Goal: Task Accomplishment & Management: Manage account settings

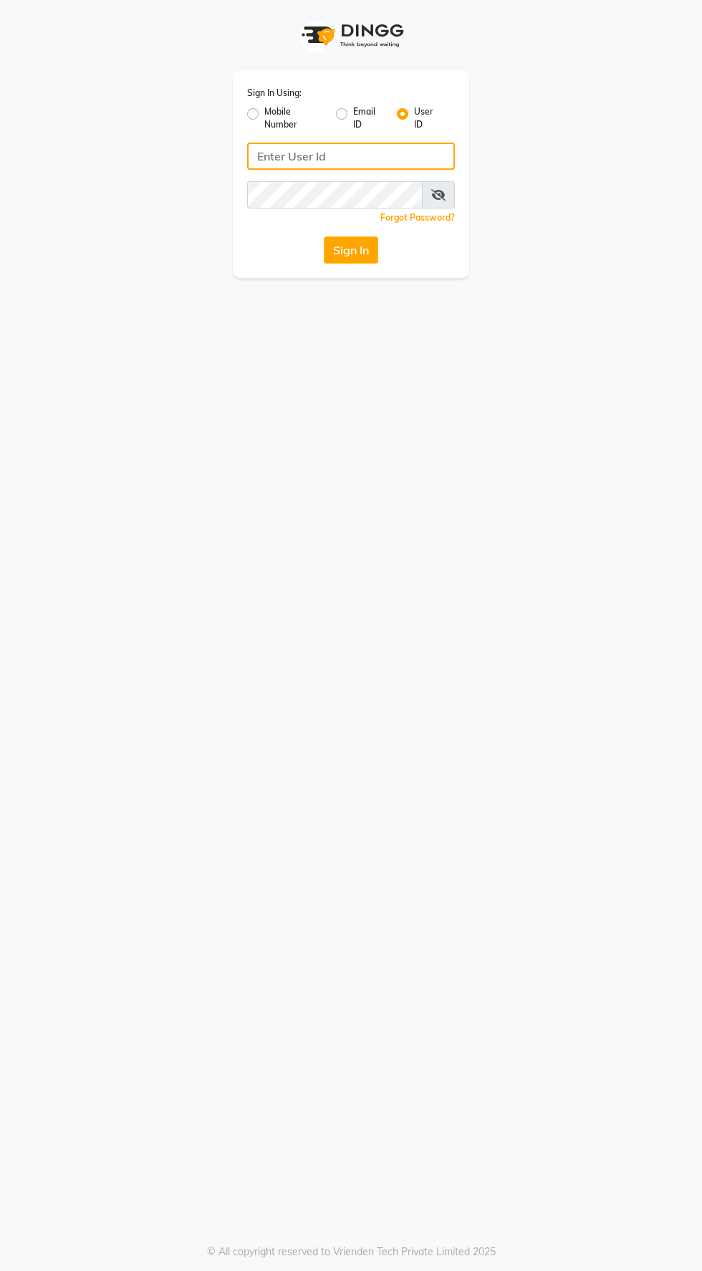
click at [359, 159] on input "Username" at bounding box center [351, 156] width 208 height 27
type input "eliteimagemakeover"
click at [324, 236] on button "Sign In" at bounding box center [351, 249] width 54 height 27
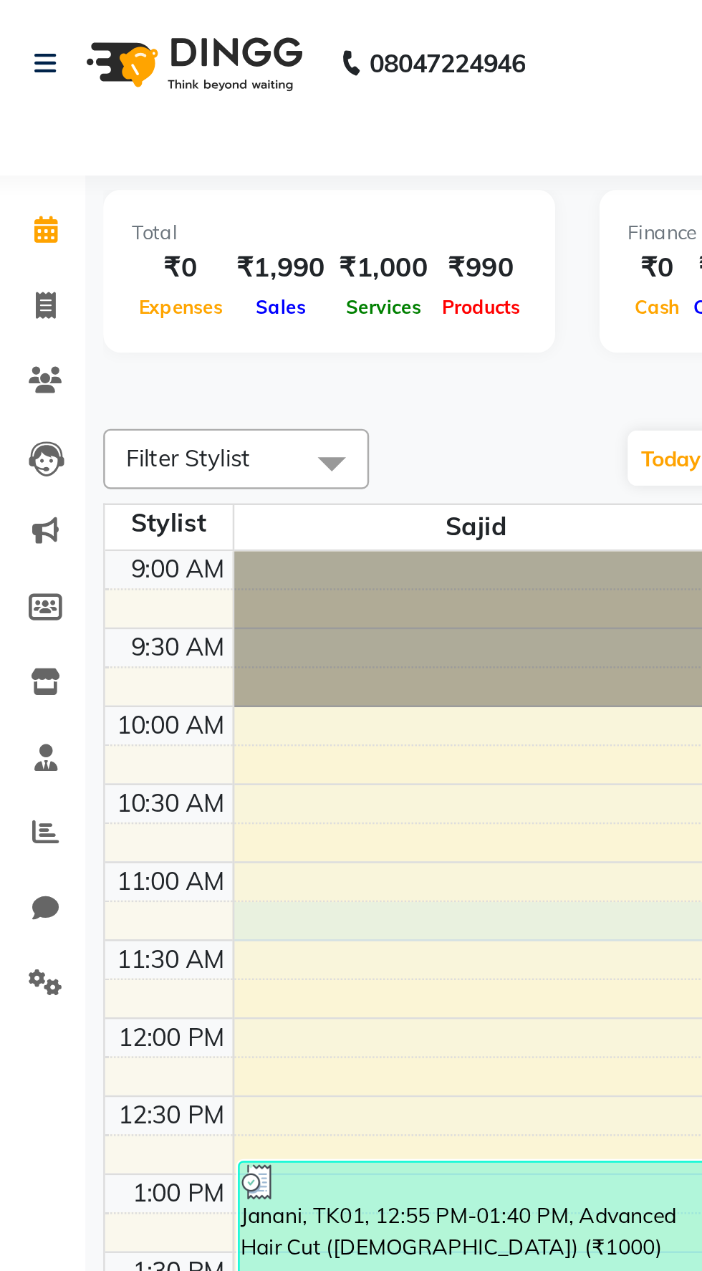
select select "88056"
select select "tentative"
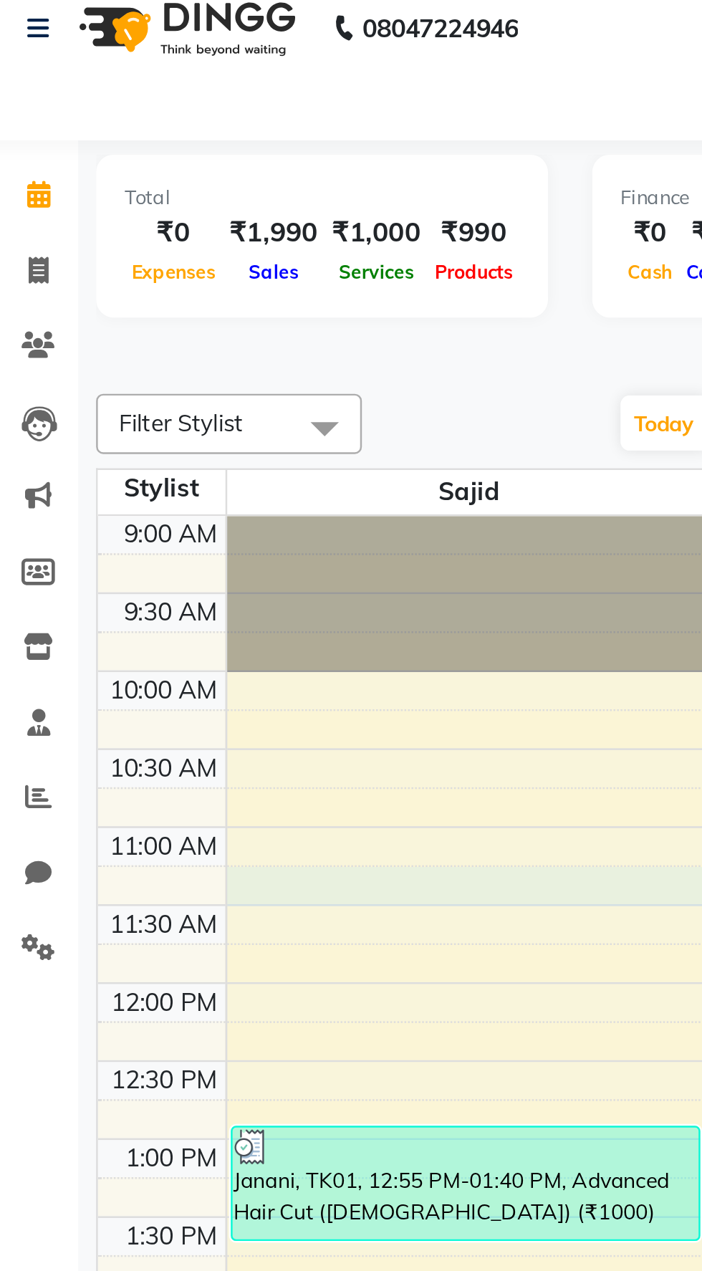
select select "675"
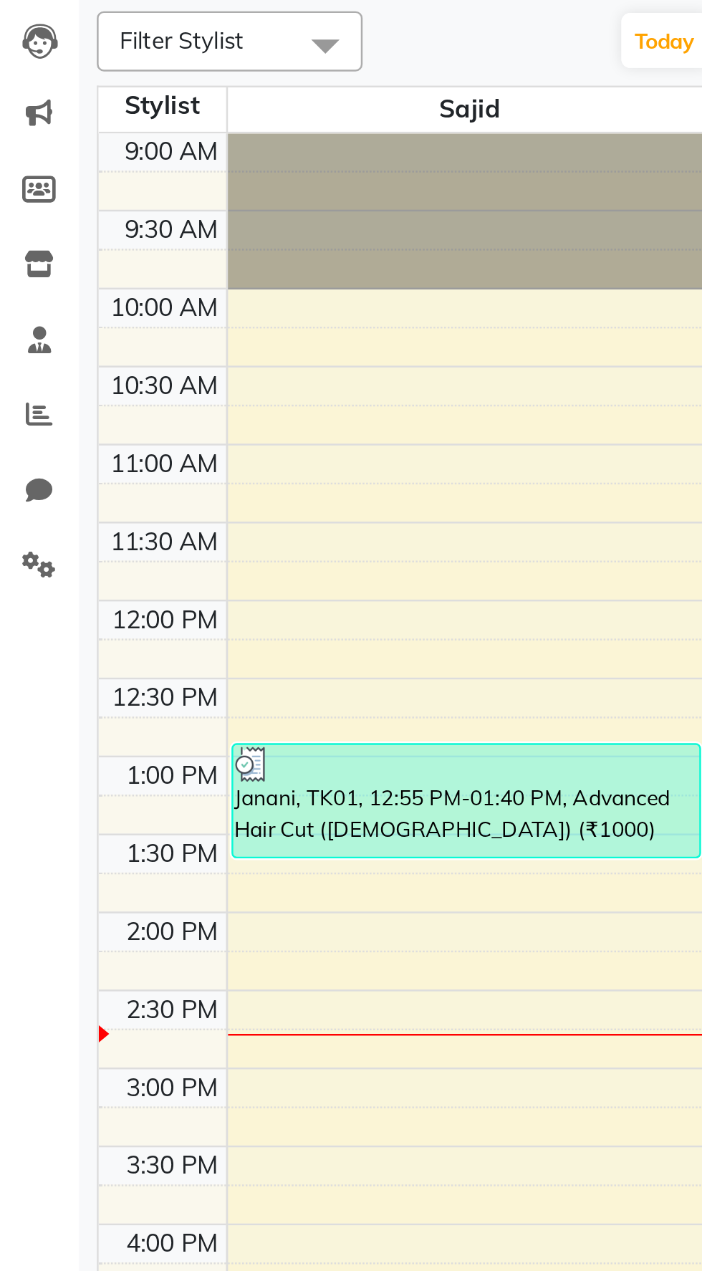
click at [25, 309] on icon at bounding box center [26, 305] width 9 height 11
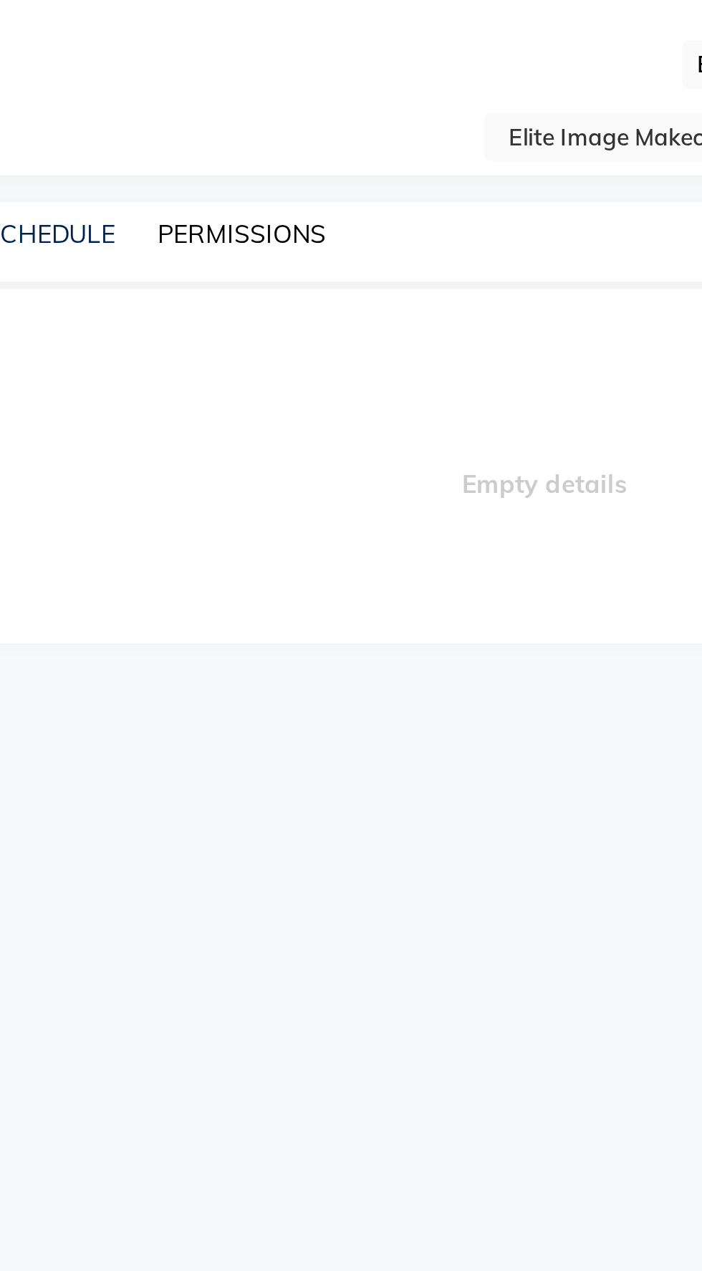
click at [336, 100] on link "PERMISSIONS" at bounding box center [335, 94] width 68 height 13
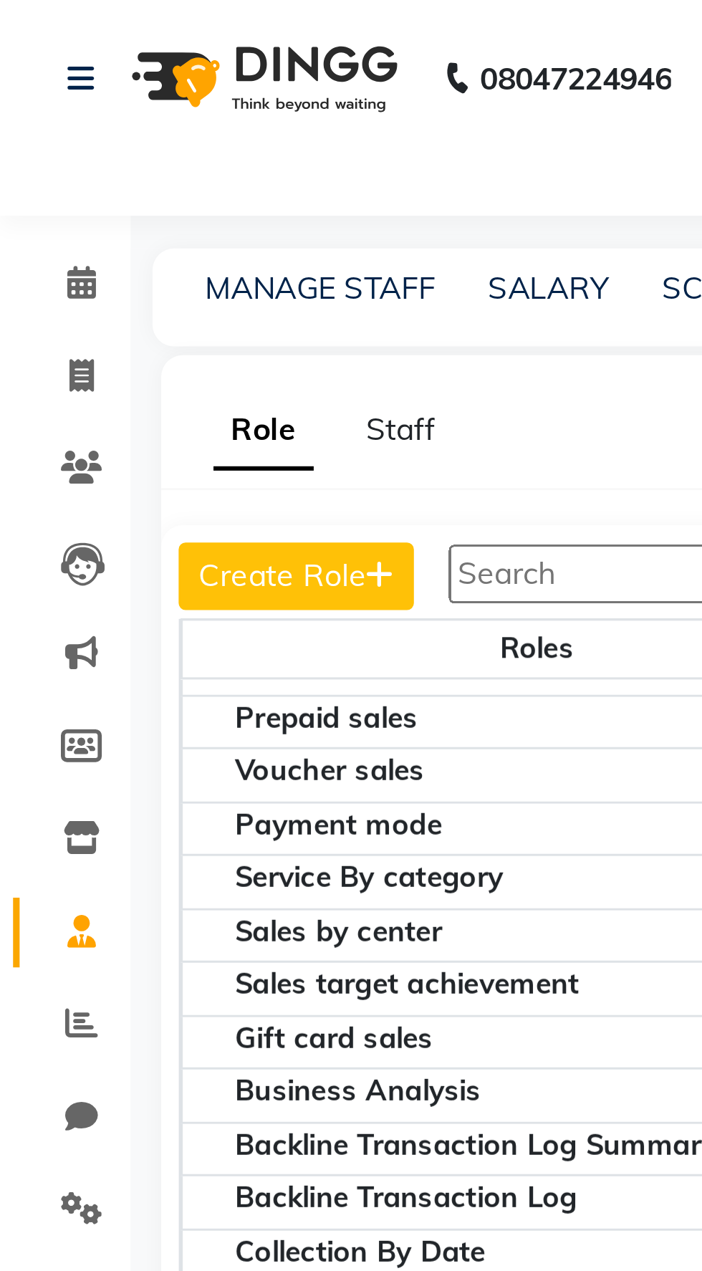
scroll to position [2672, 0]
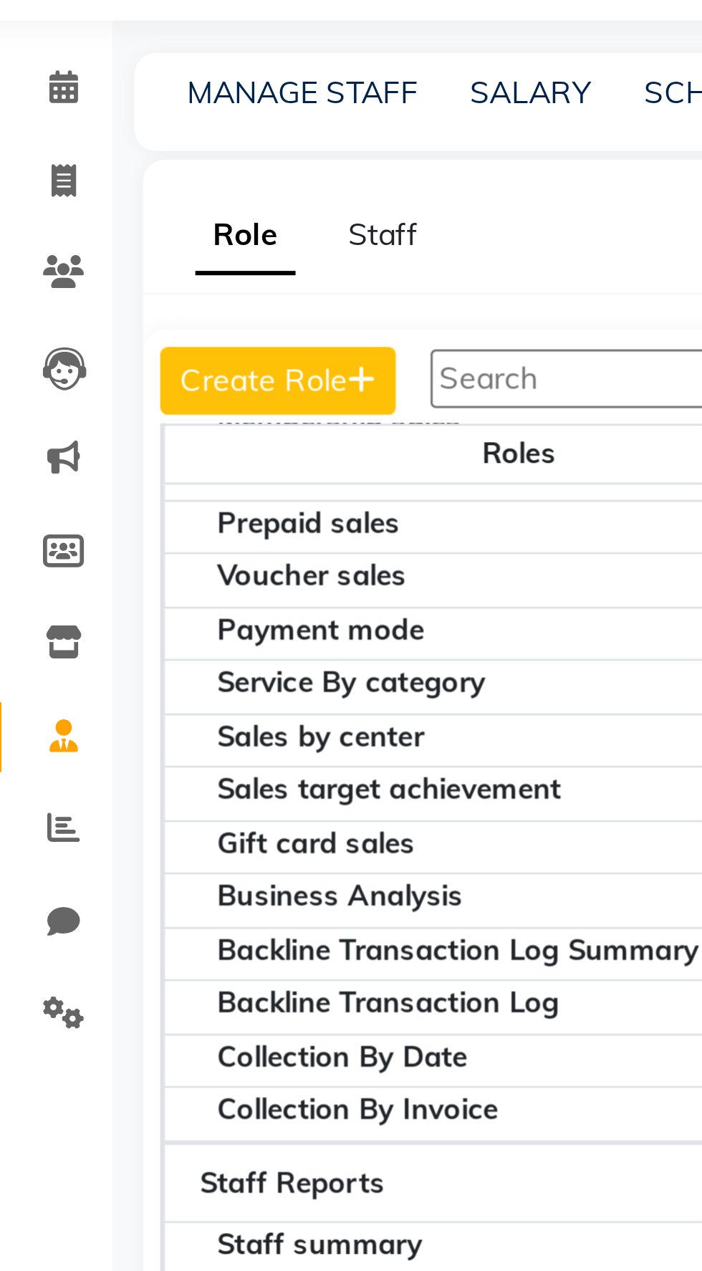
click at [171, 229] on th "Packages sales" at bounding box center [176, 220] width 234 height 18
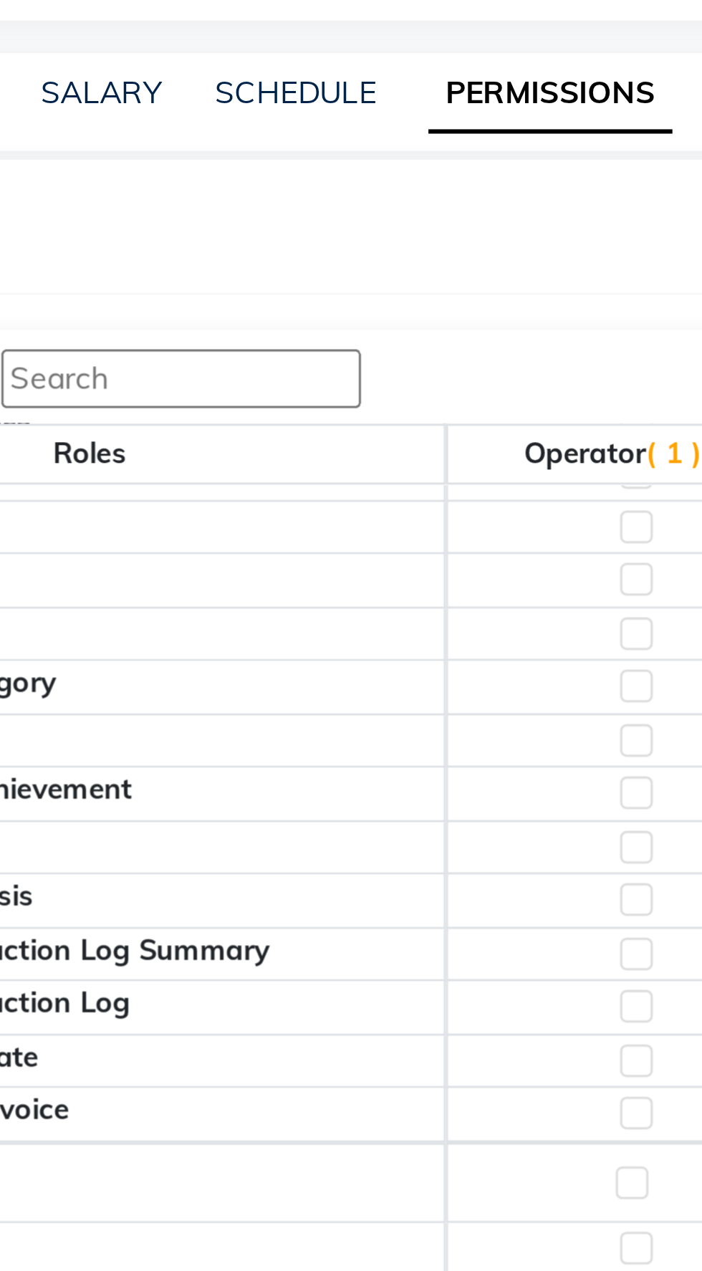
click at [354, 225] on label at bounding box center [356, 219] width 11 height 11
click at [354, 224] on input "checkbox" at bounding box center [355, 219] width 9 height 9
checkbox input "true"
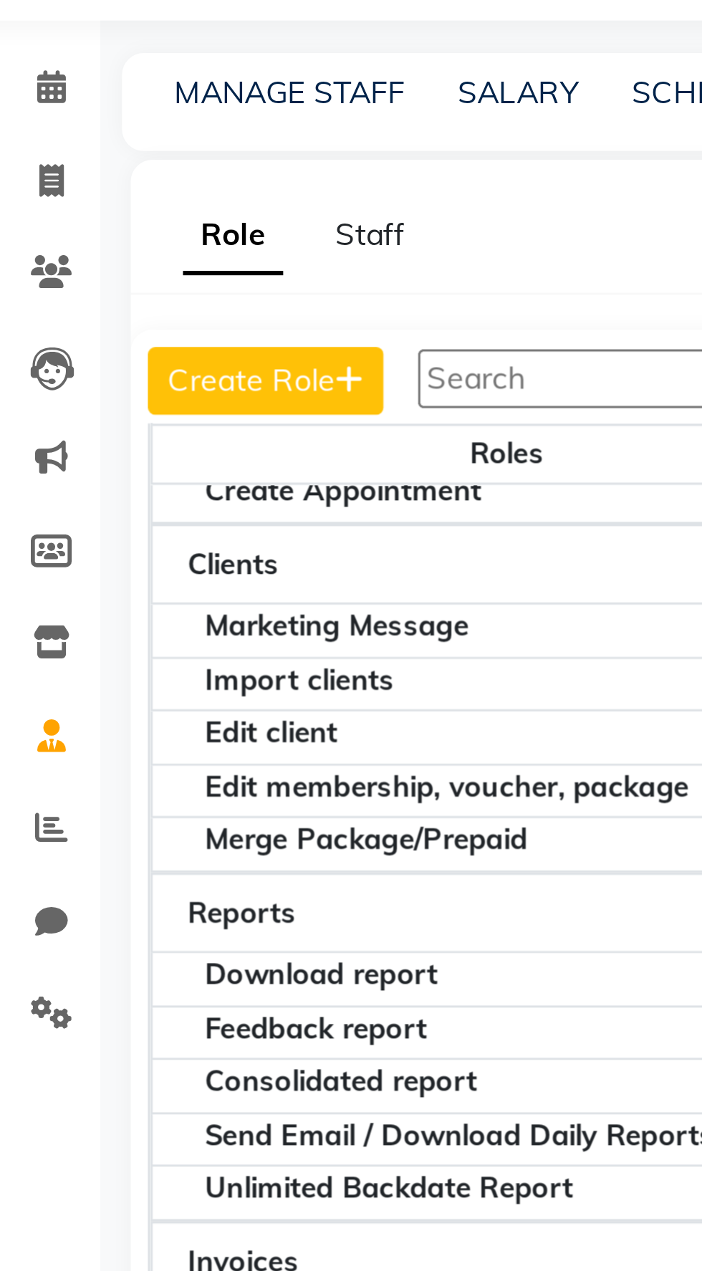
scroll to position [206, 0]
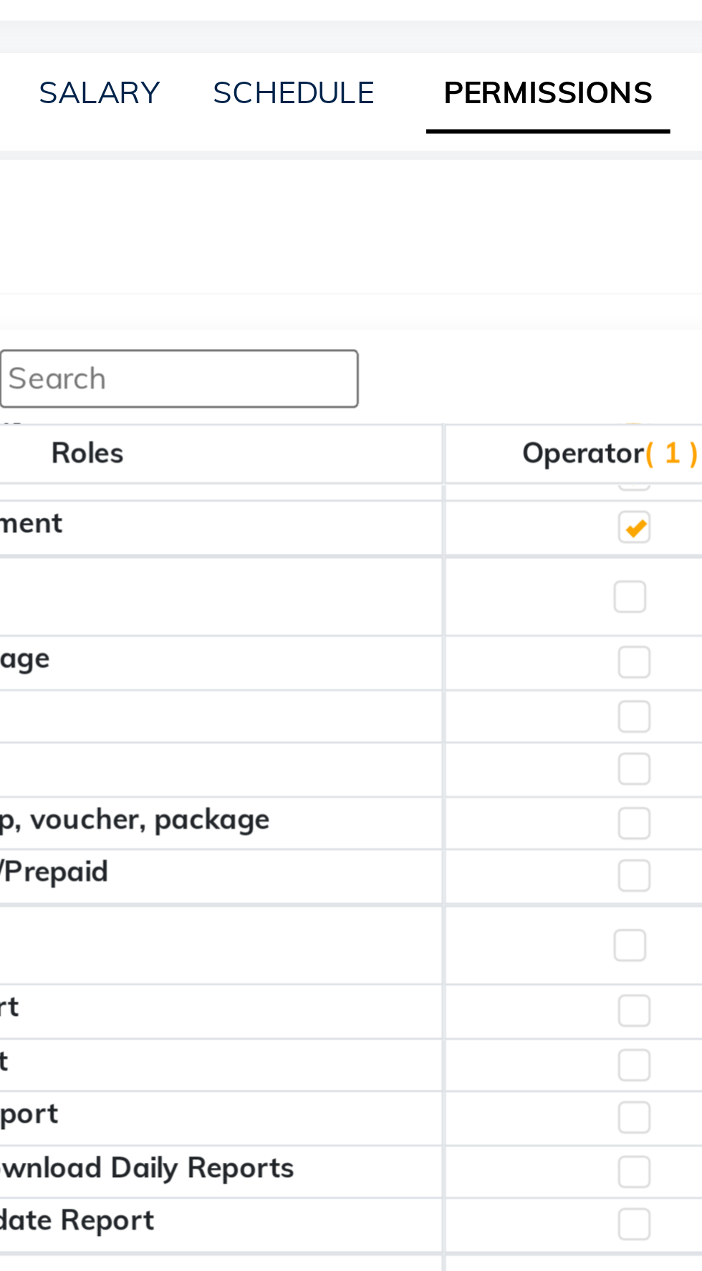
click at [353, 358] on label at bounding box center [356, 352] width 11 height 11
click at [353, 357] on input "checkbox" at bounding box center [355, 352] width 9 height 9
checkbox input "true"
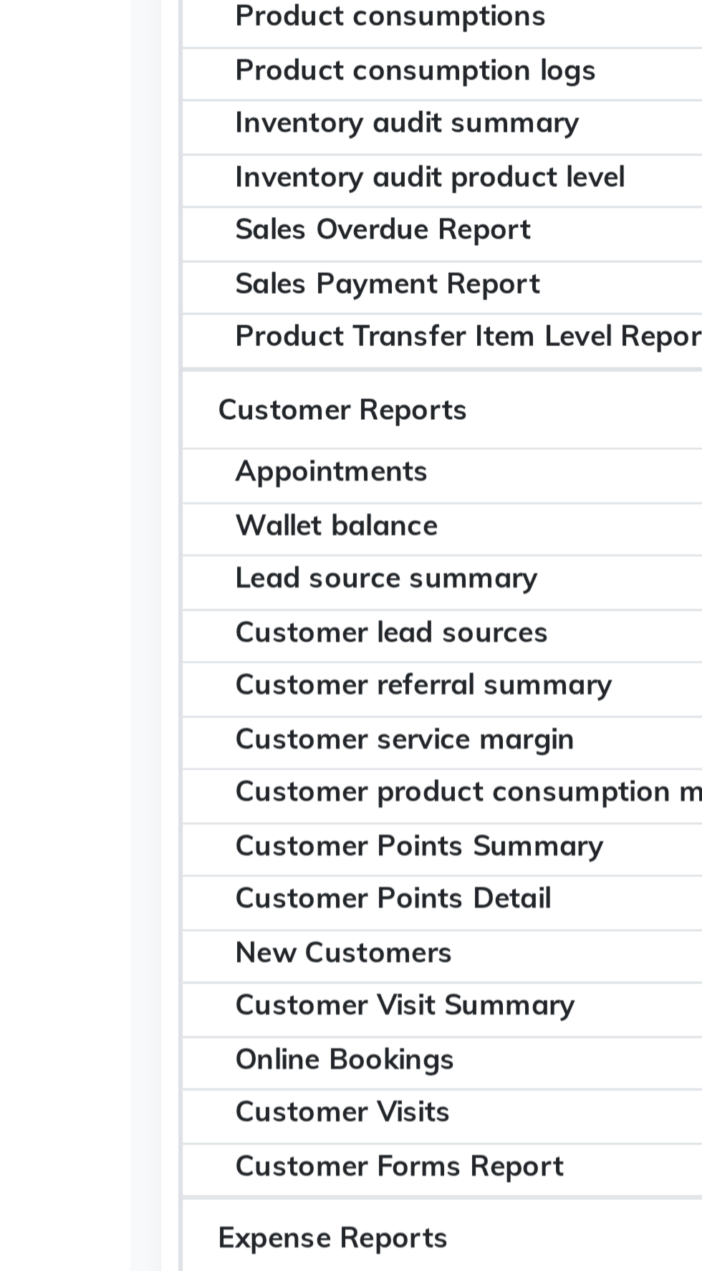
scroll to position [0, 0]
